Goal: Check status: Check status

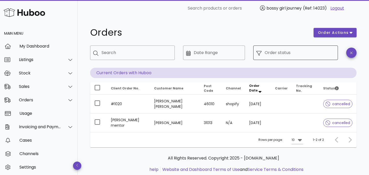
click at [262, 51] on div at bounding box center [260, 53] width 8 height 6
click at [228, 55] on input "Date Range" at bounding box center [218, 53] width 48 height 8
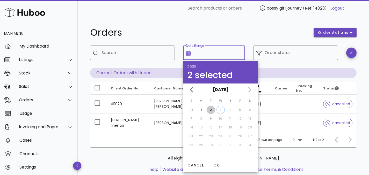
click at [211, 110] on div "2" at bounding box center [211, 110] width 8 height 5
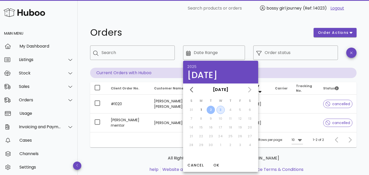
click at [223, 110] on div "3" at bounding box center [221, 110] width 8 height 5
type input "**********"
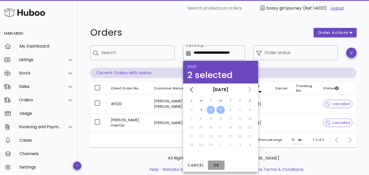
click at [216, 166] on span "OK" at bounding box center [216, 165] width 12 height 5
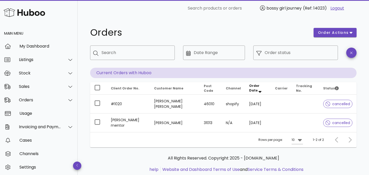
type input "**********"
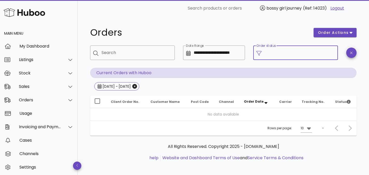
click at [293, 49] on input "Order status" at bounding box center [300, 53] width 70 height 8
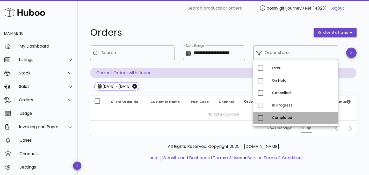
click at [273, 120] on div "Completed" at bounding box center [303, 118] width 62 height 4
type input "**********"
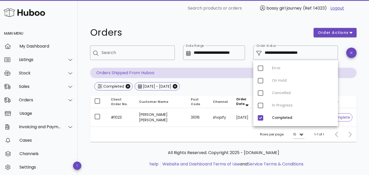
click at [217, 130] on div "Rows per page: 10 1-1 of 1" at bounding box center [223, 134] width 266 height 15
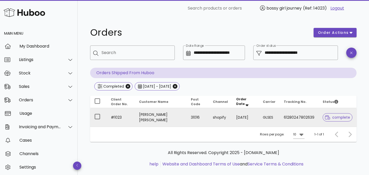
click at [276, 120] on td "GLSES" at bounding box center [269, 117] width 21 height 19
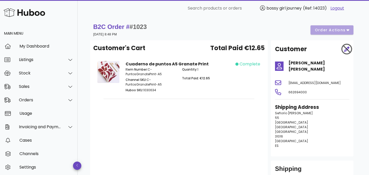
click at [342, 32] on div "B2C Order # #1023 02 September 2025 at 8:48 PM order actions" at bounding box center [223, 30] width 260 height 15
click at [345, 50] on div at bounding box center [345, 49] width 13 height 16
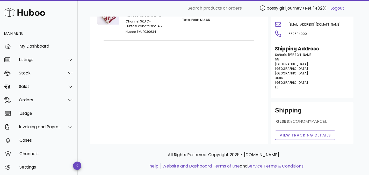
scroll to position [58, 0]
click at [312, 133] on span "View Tracking details" at bounding box center [305, 135] width 52 height 5
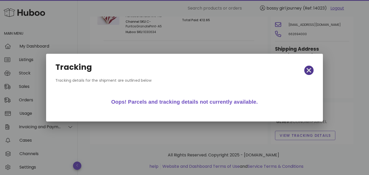
click at [310, 71] on icon "button" at bounding box center [309, 70] width 5 height 5
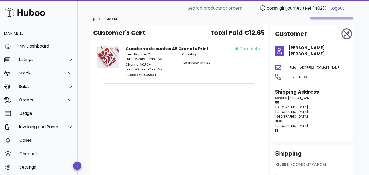
scroll to position [0, 0]
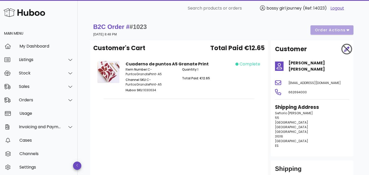
click at [348, 49] on div at bounding box center [345, 49] width 13 height 16
click at [131, 63] on strong "Cuaderno de puntos A5 Granate Print" at bounding box center [167, 64] width 83 height 6
click at [113, 74] on img at bounding box center [108, 72] width 22 height 22
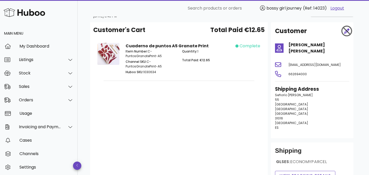
scroll to position [14, 0]
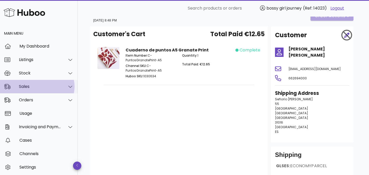
click at [33, 88] on div "Sales" at bounding box center [40, 86] width 42 height 5
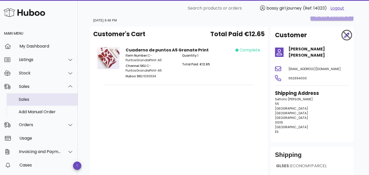
click at [32, 98] on div "Sales" at bounding box center [46, 99] width 55 height 5
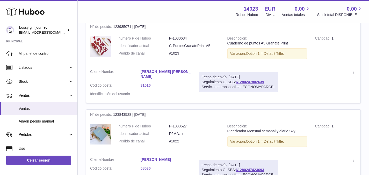
scroll to position [92, 0]
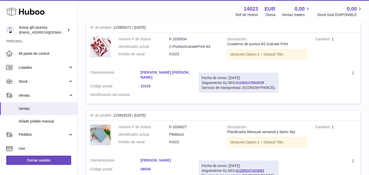
click at [257, 82] on link "61280247802639" at bounding box center [250, 83] width 28 height 4
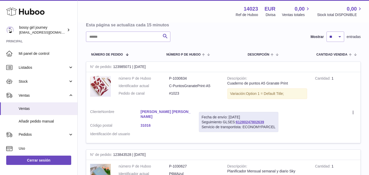
scroll to position [51, 0]
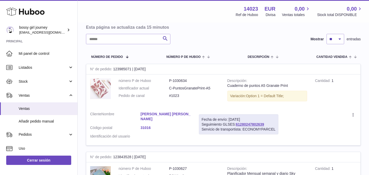
click at [103, 90] on img at bounding box center [100, 88] width 21 height 21
click at [221, 78] on td "número P de Huboo P-1030634 Identificador actual C-PuntosGranatePrint-A5 Pedido…" at bounding box center [169, 91] width 109 height 33
click at [187, 113] on link "[PERSON_NAME] [PERSON_NAME]" at bounding box center [166, 117] width 50 height 10
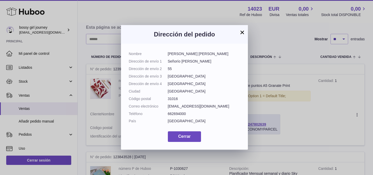
click at [174, 114] on dd "662694000" at bounding box center [204, 114] width 73 height 5
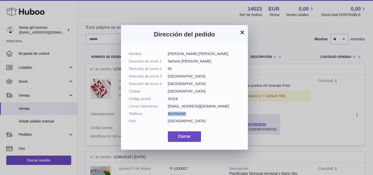
click at [240, 33] on button "×" at bounding box center [242, 32] width 6 height 6
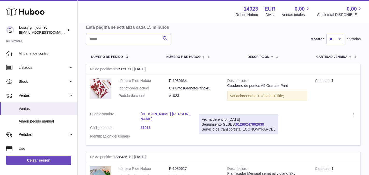
click at [243, 126] on link "61280247802639" at bounding box center [250, 124] width 28 height 4
